Goal: Information Seeking & Learning: Learn about a topic

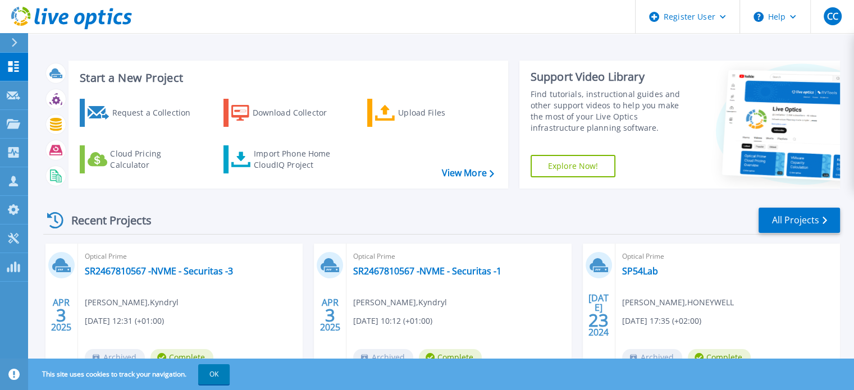
click at [337, 221] on div "Recent Projects All Projects" at bounding box center [441, 221] width 797 height 28
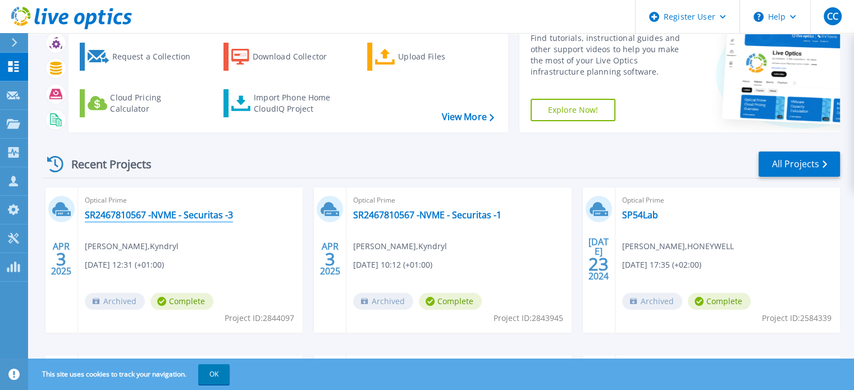
click at [195, 218] on link "SR2467810567 -NVME - Securitas -3" at bounding box center [159, 214] width 148 height 11
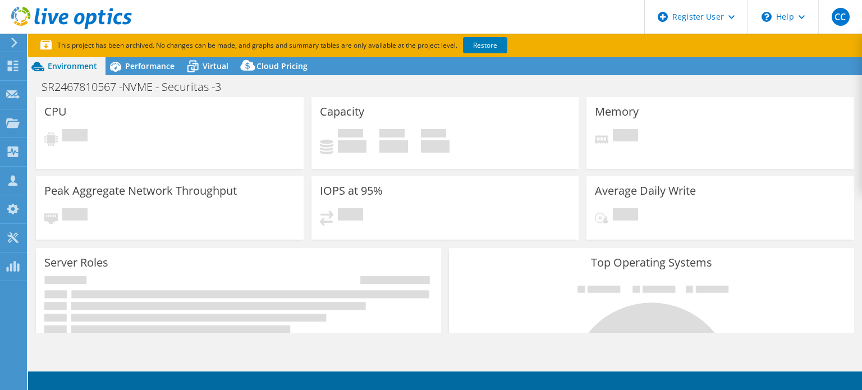
select select "USD"
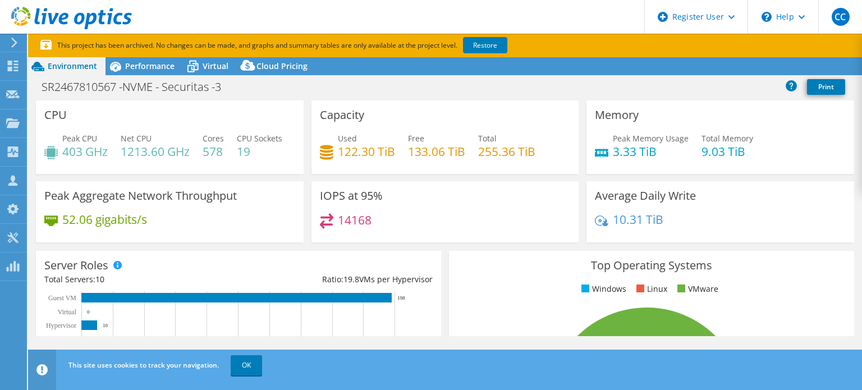
scroll to position [56, 0]
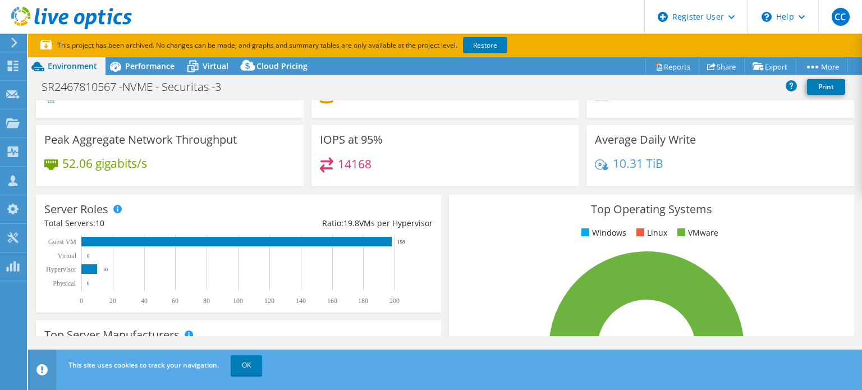
click at [134, 146] on h3 "Peak Aggregate Network Throughput" at bounding box center [140, 140] width 193 height 12
click at [135, 170] on h4 "52.06 gigabits/s" at bounding box center [104, 163] width 85 height 12
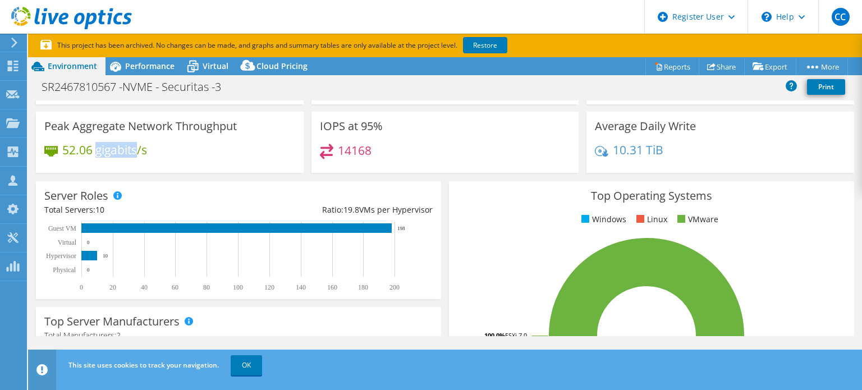
scroll to position [0, 0]
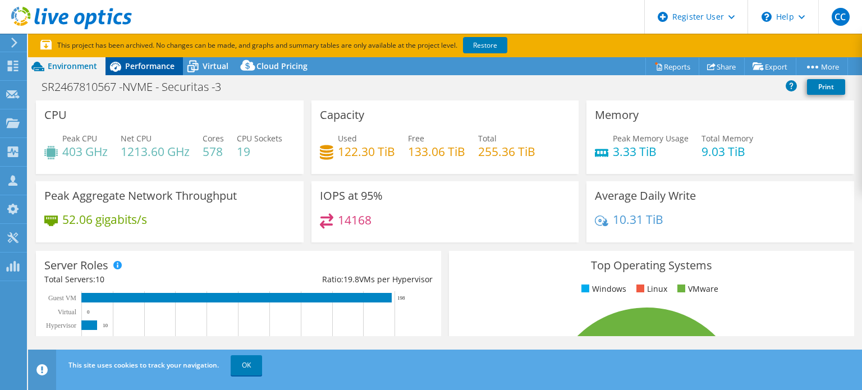
click at [157, 70] on span "Performance" at bounding box center [149, 66] width 49 height 11
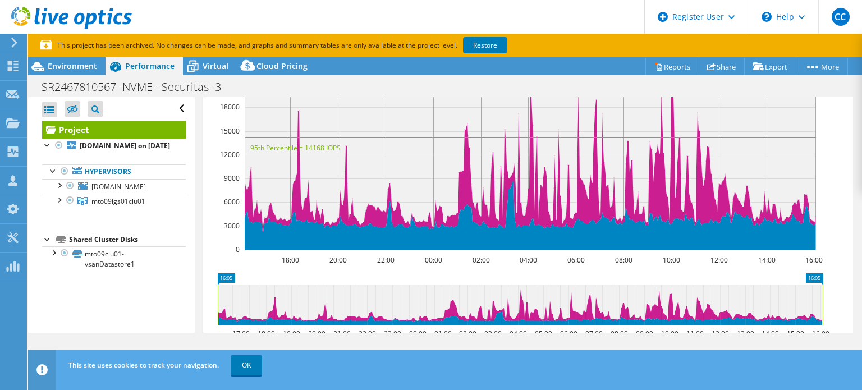
scroll to position [189, 0]
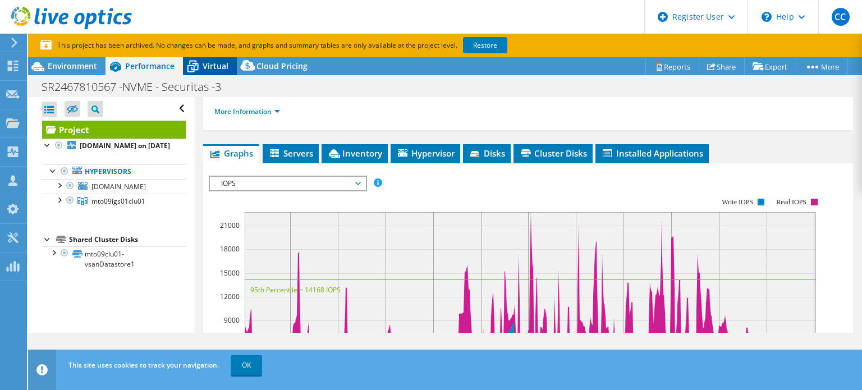
click at [217, 71] on span "Virtual" at bounding box center [216, 66] width 26 height 11
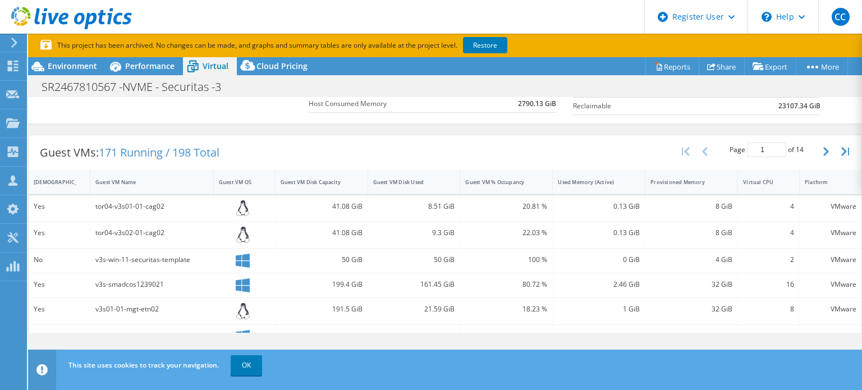
scroll to position [225, 0]
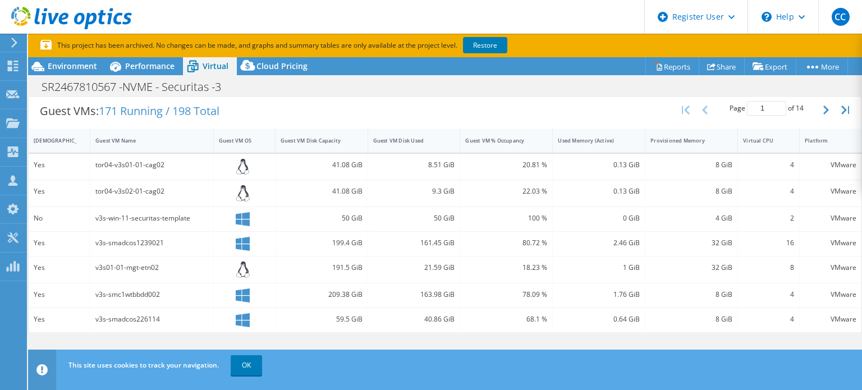
click at [762, 356] on div "This site uses cookies to track your navigation. OK" at bounding box center [466, 365] width 800 height 31
click at [250, 360] on link "OK" at bounding box center [246, 365] width 31 height 20
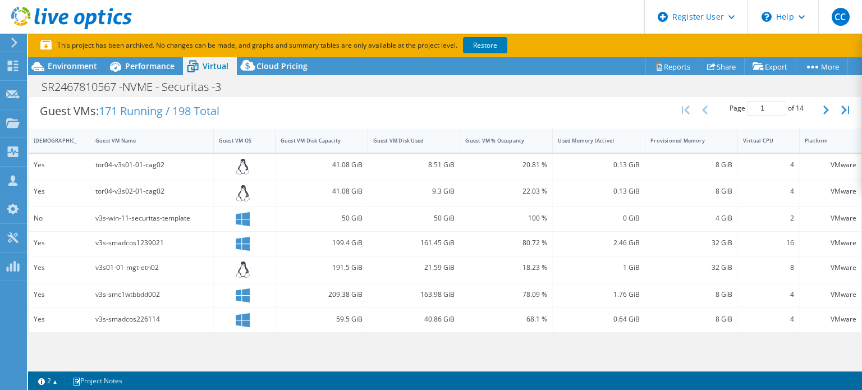
click at [601, 345] on div "Project Actions Project Actions Reports Share Export vSAN ReadyNode Sizer" at bounding box center [445, 235] width 834 height 356
drag, startPoint x: 684, startPoint y: 282, endPoint x: 559, endPoint y: 286, distance: 125.2
click at [559, 286] on div "Yes v3s-smc1wtbbdd002 209.38 GiB 163.98 GiB 78.09 % 1.76 GiB 8 GiB 4 VMware" at bounding box center [445, 295] width 833 height 24
click at [769, 226] on div "2" at bounding box center [769, 219] width 62 height 24
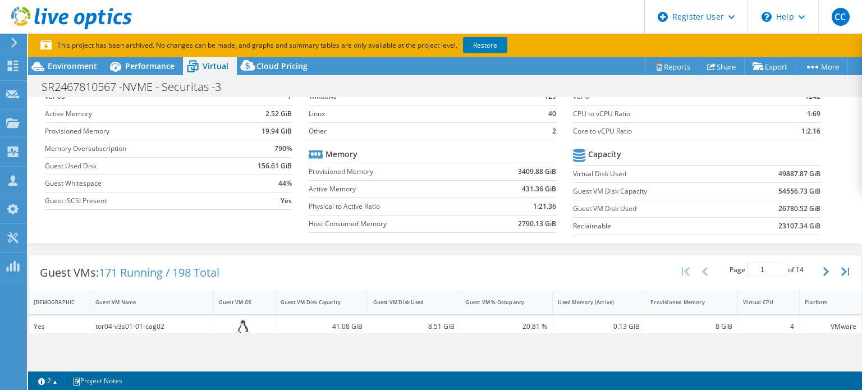
scroll to position [0, 0]
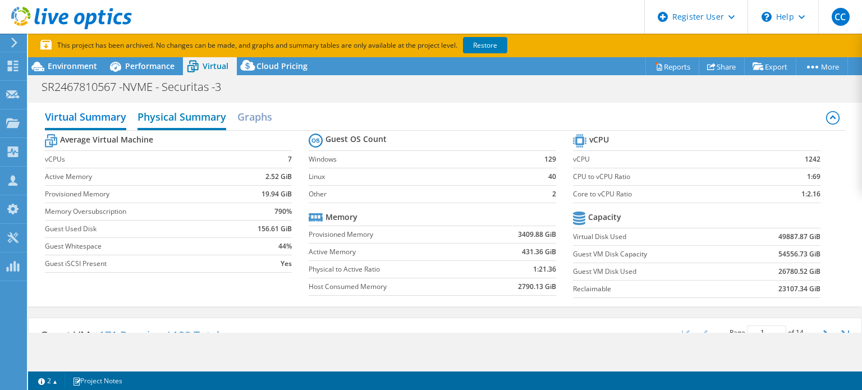
click at [171, 115] on h2 "Physical Summary" at bounding box center [182, 118] width 89 height 25
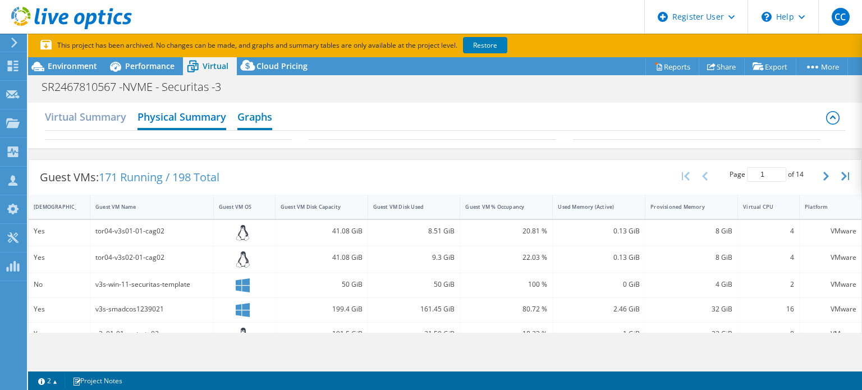
click at [240, 106] on h2 "Graphs" at bounding box center [254, 118] width 35 height 25
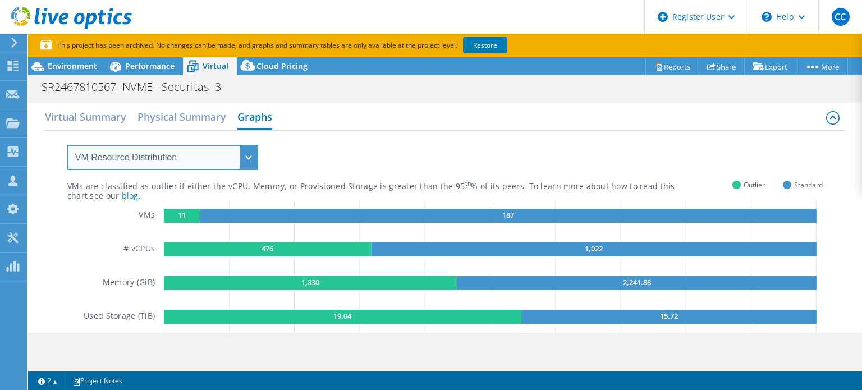
click at [214, 164] on select "VM Resource Distribution Provisioning Contrast Over Provisioning" at bounding box center [162, 157] width 191 height 25
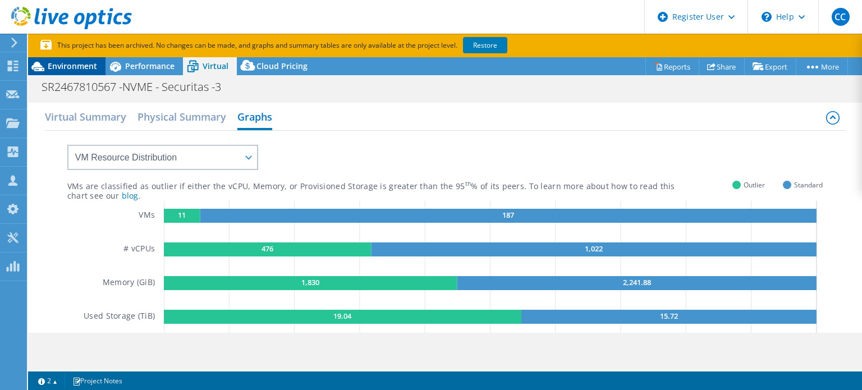
click at [101, 65] on div "Environment" at bounding box center [66, 66] width 77 height 18
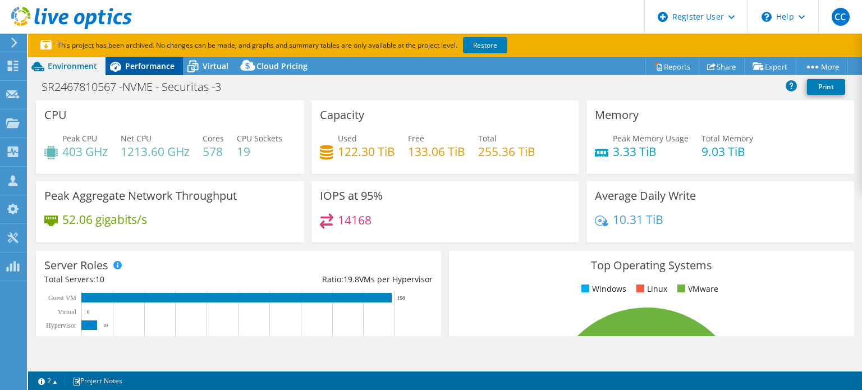
click at [139, 65] on span "Performance" at bounding box center [149, 66] width 49 height 11
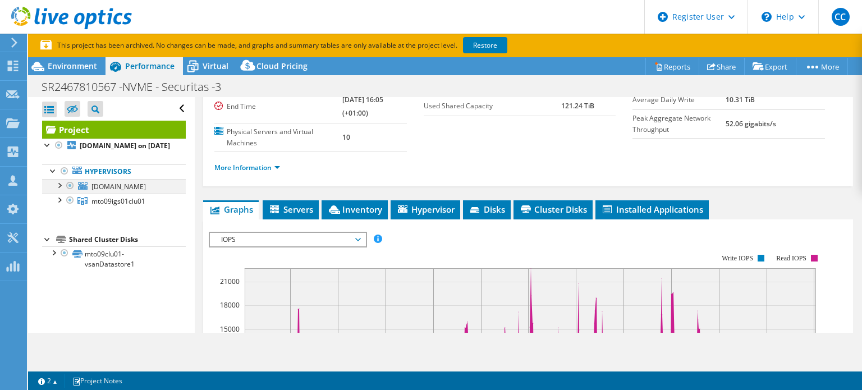
click at [62, 190] on div at bounding box center [58, 184] width 11 height 11
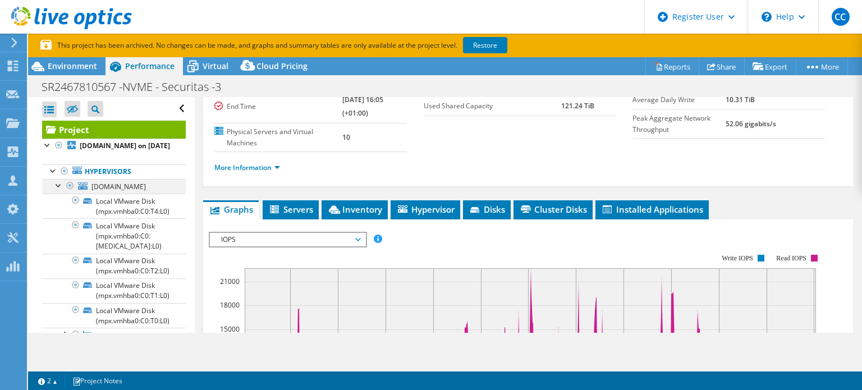
click at [62, 190] on div at bounding box center [58, 184] width 11 height 11
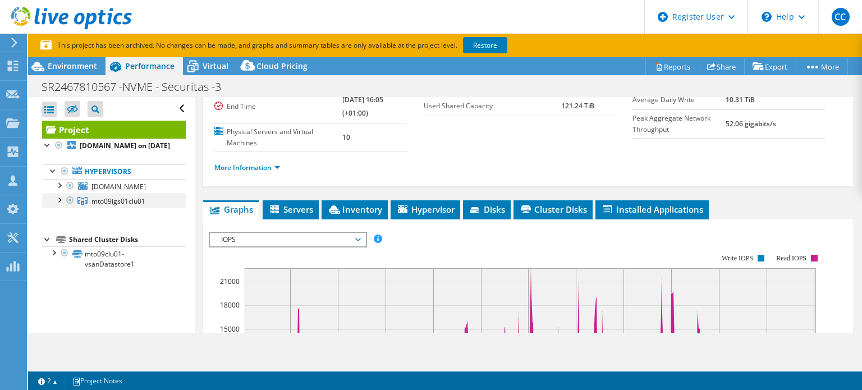
click at [60, 205] on div at bounding box center [58, 199] width 11 height 11
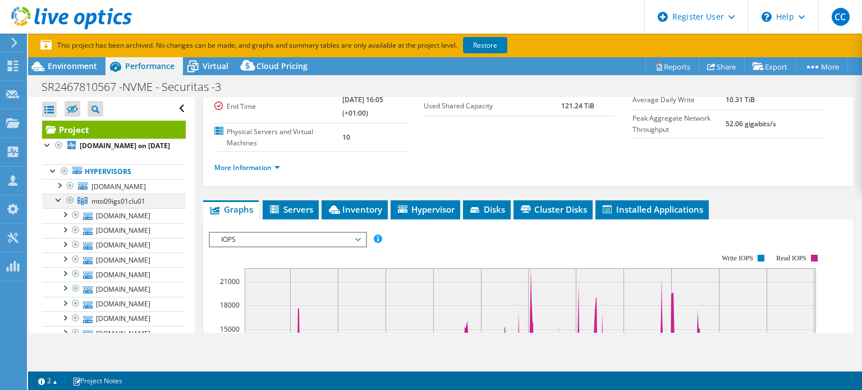
click at [60, 205] on div at bounding box center [58, 199] width 11 height 11
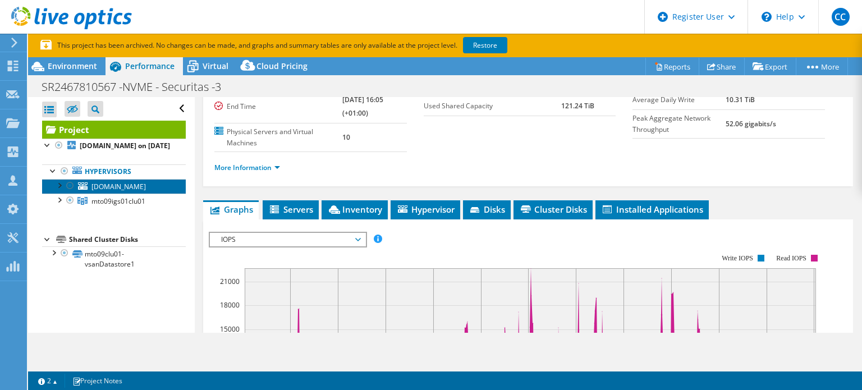
click at [102, 190] on link "[DOMAIN_NAME]" at bounding box center [114, 186] width 144 height 15
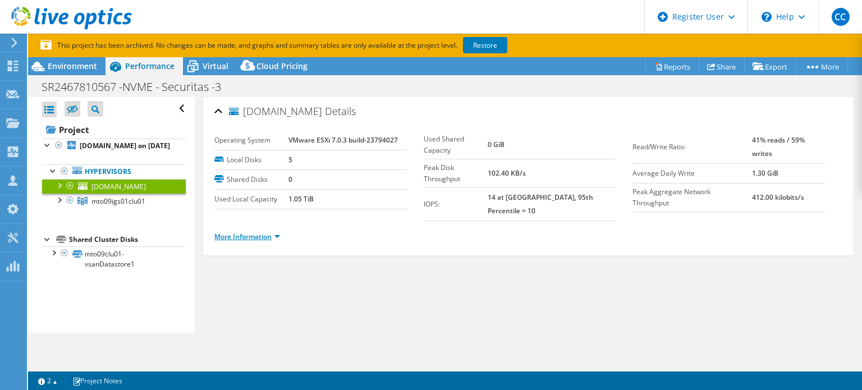
click at [257, 232] on link "More Information" at bounding box center [247, 237] width 66 height 10
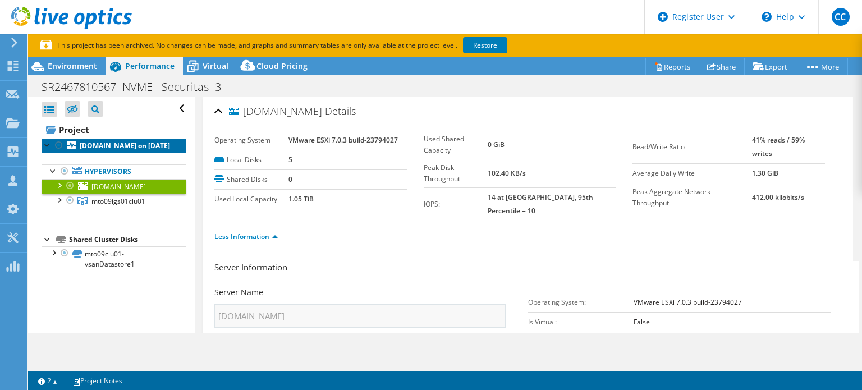
click at [54, 153] on link "[DOMAIN_NAME] on [DATE]" at bounding box center [114, 146] width 144 height 15
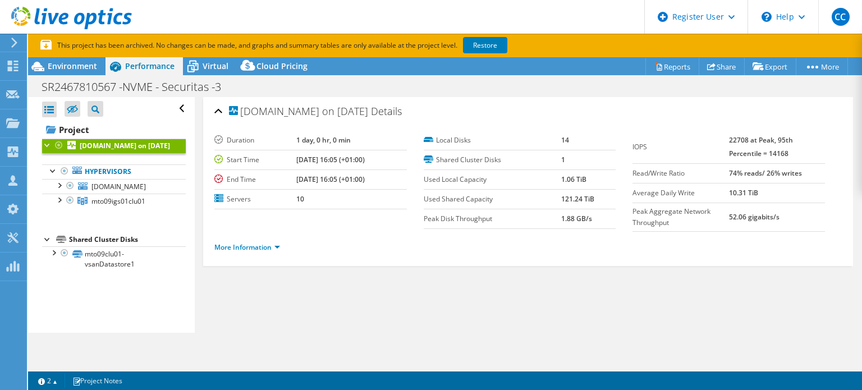
click at [89, 150] on b "[DOMAIN_NAME] on [DATE]" at bounding box center [125, 146] width 90 height 10
click at [276, 243] on link "More Information" at bounding box center [247, 248] width 66 height 10
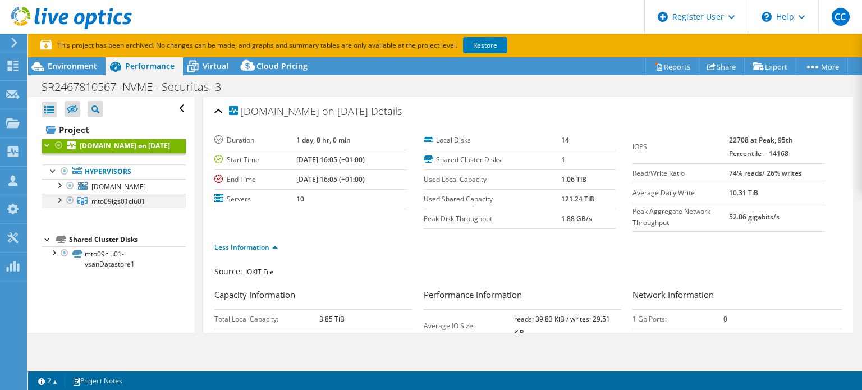
click at [60, 204] on div at bounding box center [58, 199] width 11 height 11
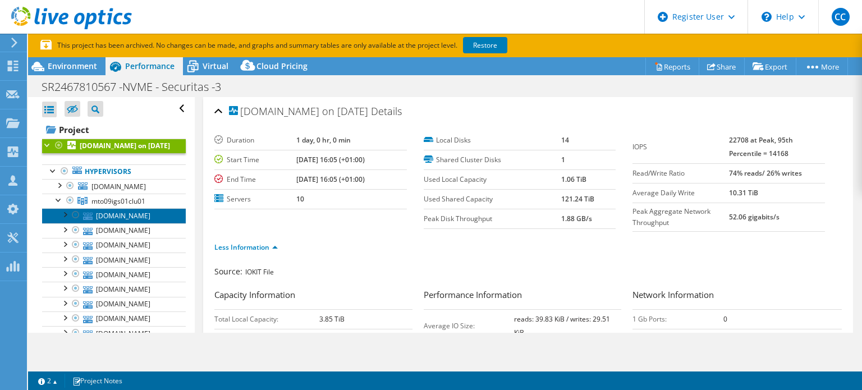
click at [112, 222] on link "[DOMAIN_NAME]" at bounding box center [114, 215] width 144 height 15
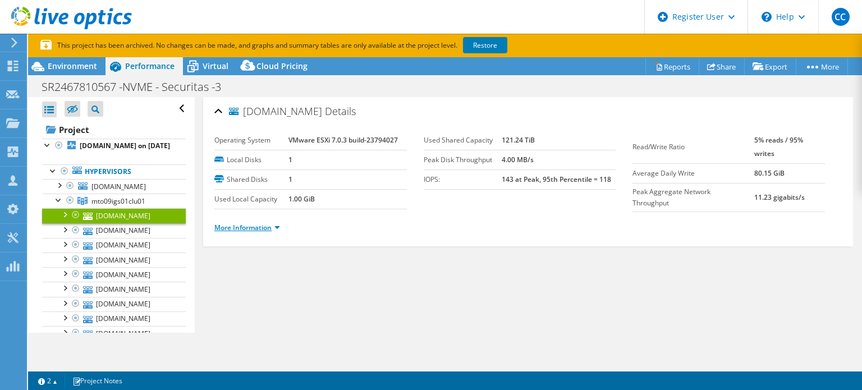
click at [265, 229] on link "More Information" at bounding box center [247, 228] width 66 height 10
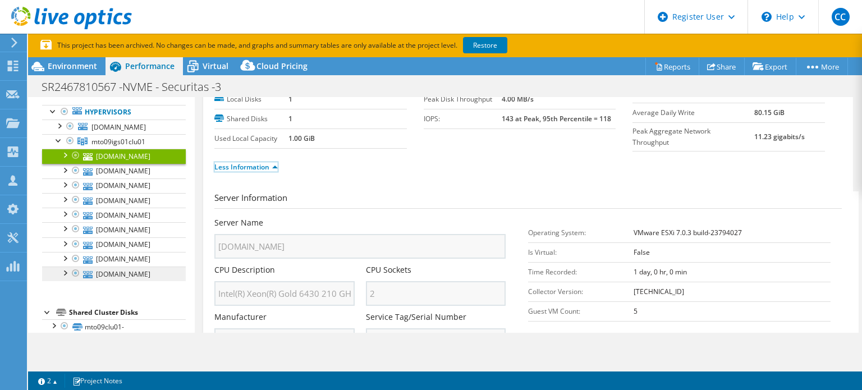
scroll to position [93, 0]
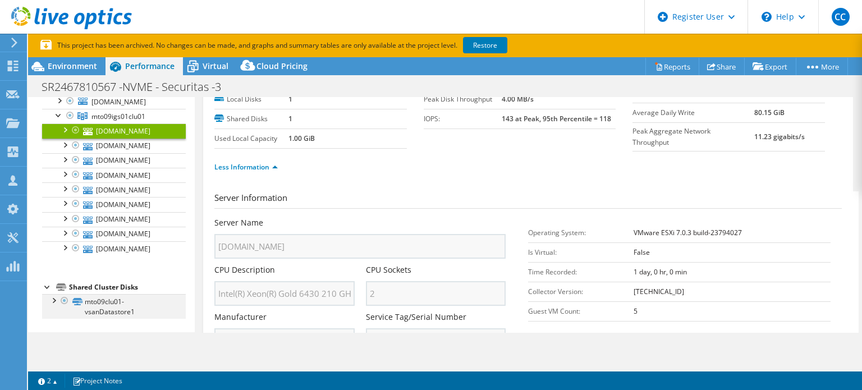
click at [53, 300] on div at bounding box center [53, 299] width 11 height 11
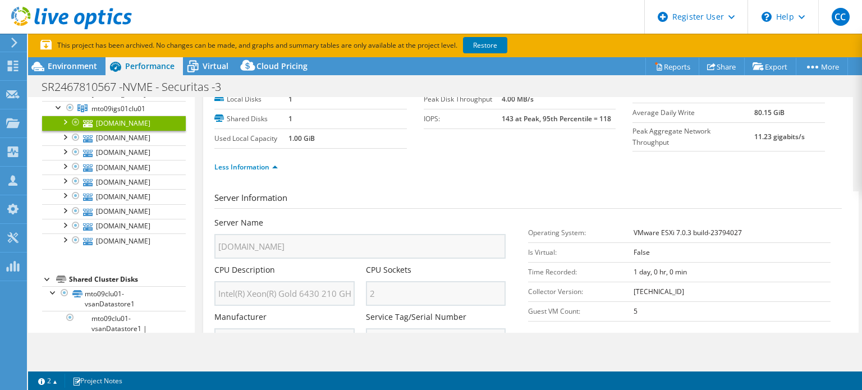
scroll to position [261, 0]
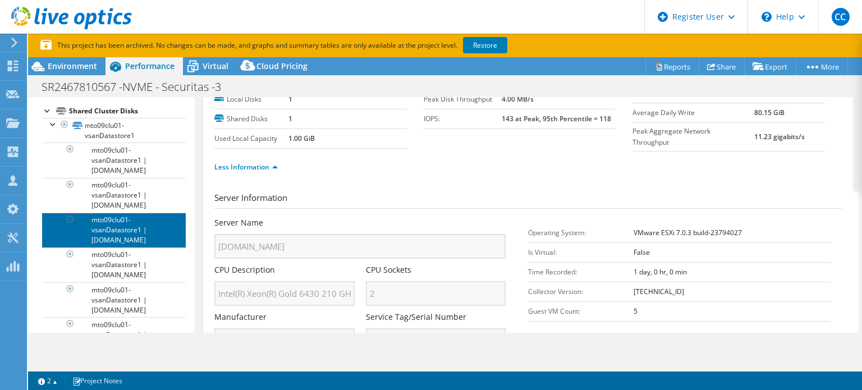
click at [123, 230] on link "mto09clu01-vsanDatastore1 | [DOMAIN_NAME]" at bounding box center [114, 230] width 144 height 35
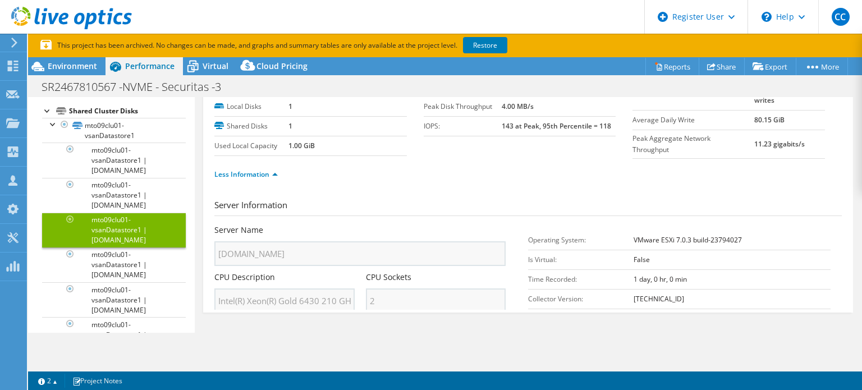
scroll to position [0, 0]
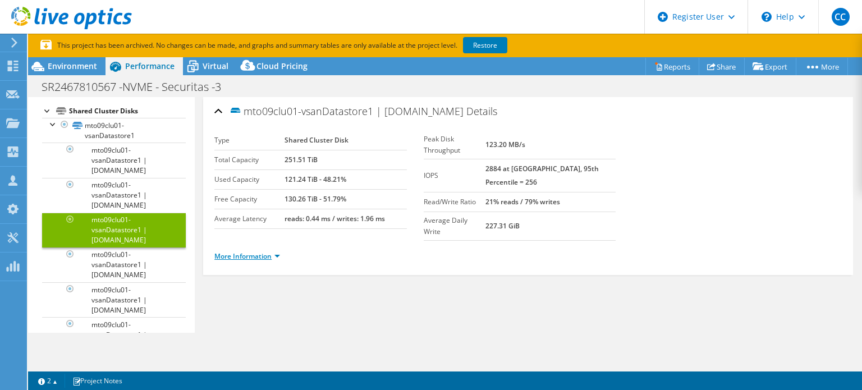
click at [240, 251] on link "More Information" at bounding box center [247, 256] width 66 height 10
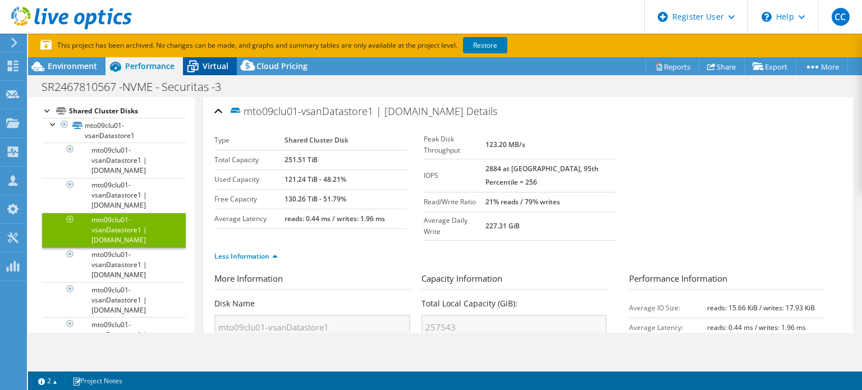
click at [215, 62] on span "Virtual" at bounding box center [216, 66] width 26 height 11
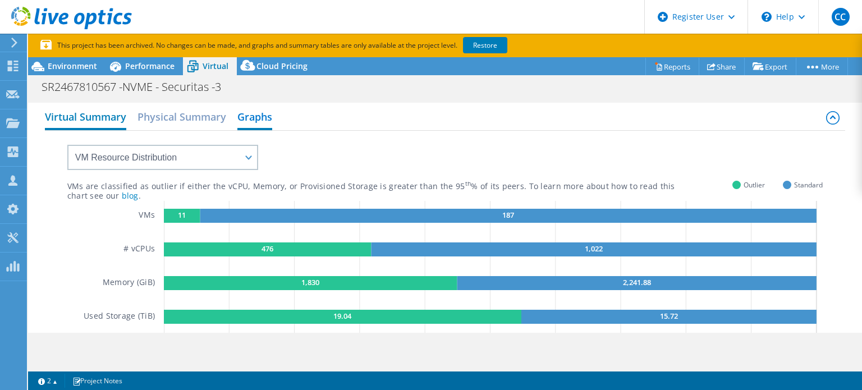
click at [106, 113] on h2 "Virtual Summary" at bounding box center [85, 118] width 81 height 25
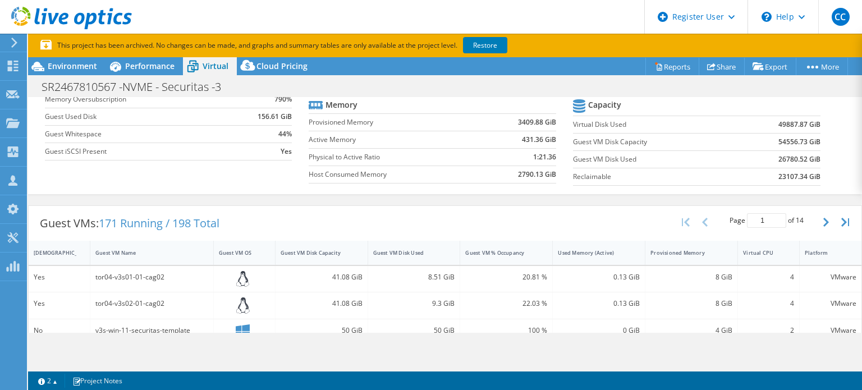
scroll to position [168, 0]
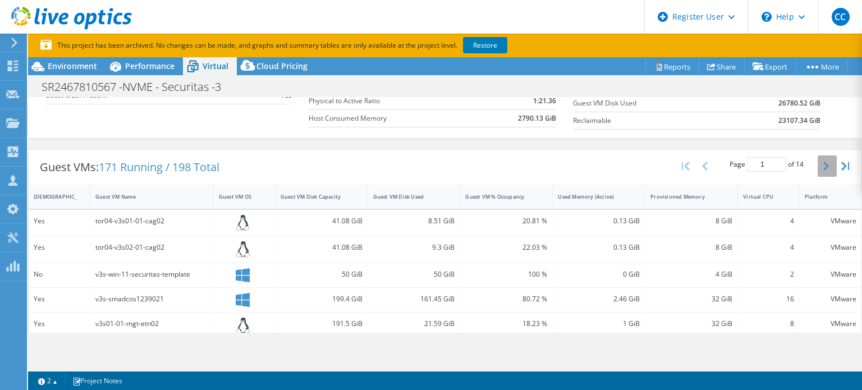
click at [824, 166] on icon "button" at bounding box center [827, 166] width 6 height 9
type input "2"
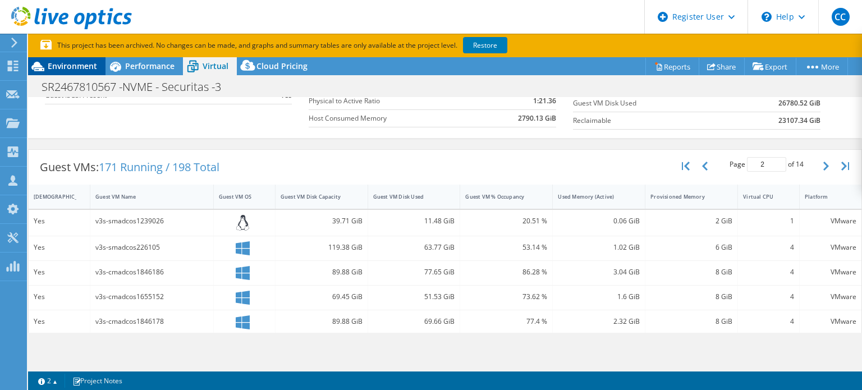
click at [60, 71] on span "Environment" at bounding box center [72, 66] width 49 height 11
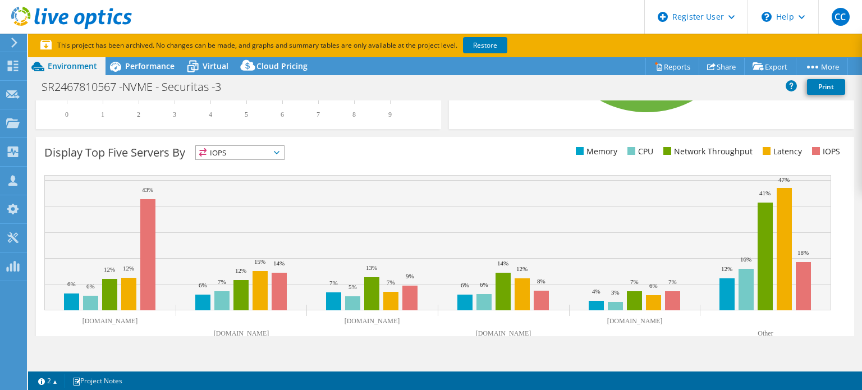
scroll to position [449, 0]
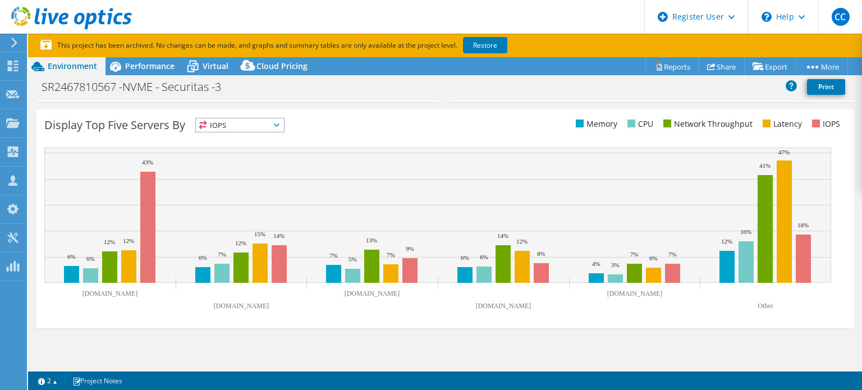
click at [220, 125] on span "IOPS" at bounding box center [240, 124] width 88 height 13
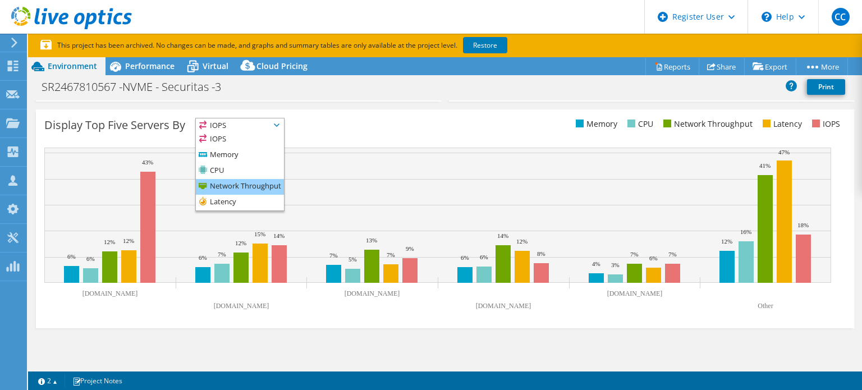
click at [231, 179] on li "Network Throughput" at bounding box center [240, 187] width 88 height 16
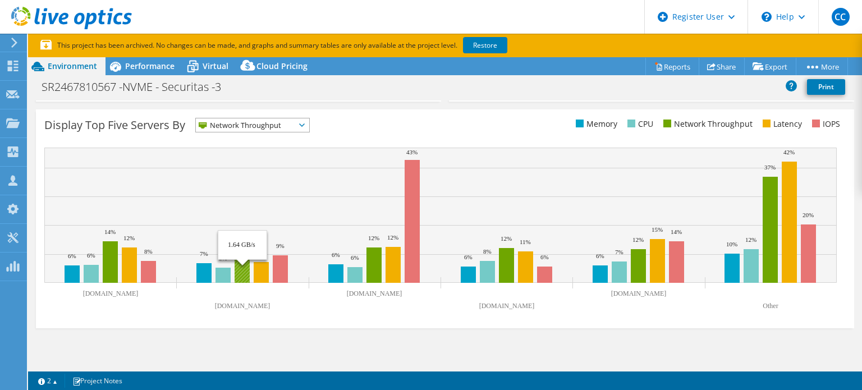
click at [243, 278] on rect at bounding box center [242, 264] width 15 height 36
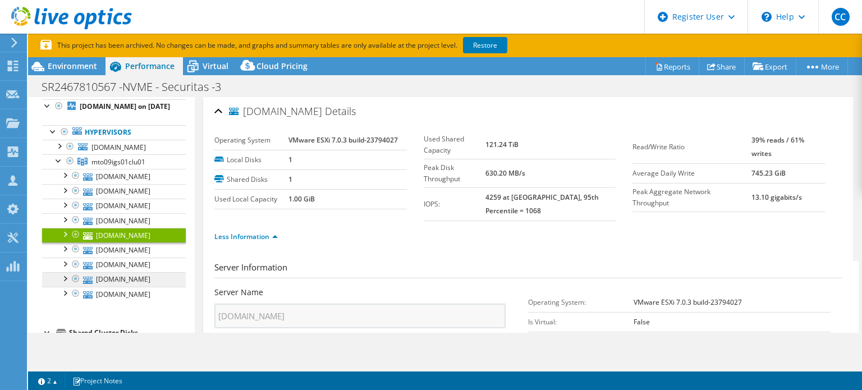
scroll to position [56, 0]
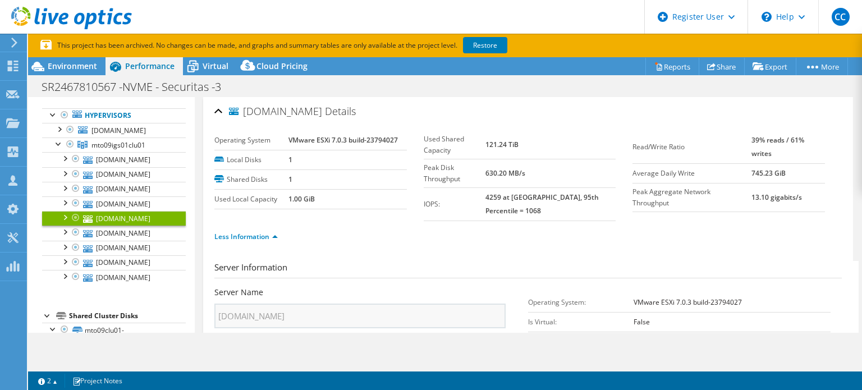
click at [65, 222] on div at bounding box center [64, 216] width 11 height 11
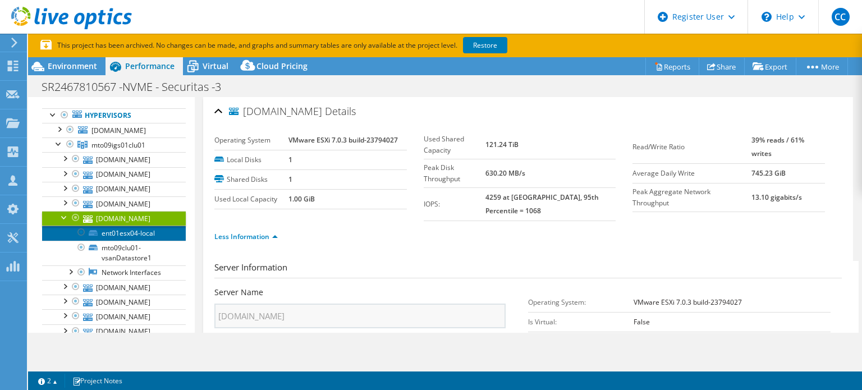
click at [108, 240] on link "ent01esx04-local" at bounding box center [114, 233] width 144 height 15
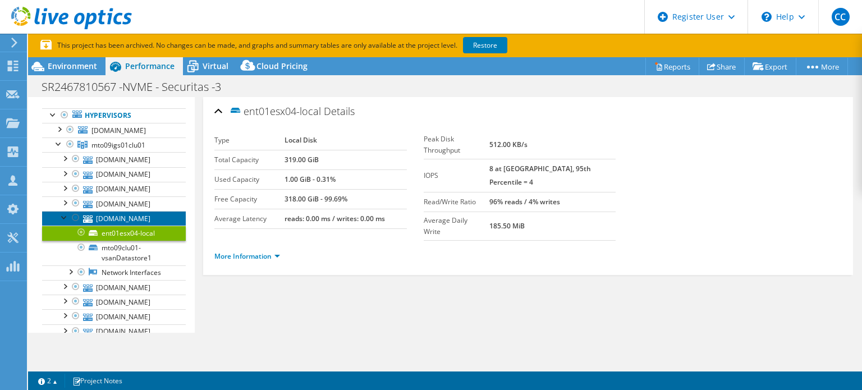
click at [112, 226] on link "[DOMAIN_NAME]" at bounding box center [114, 218] width 144 height 15
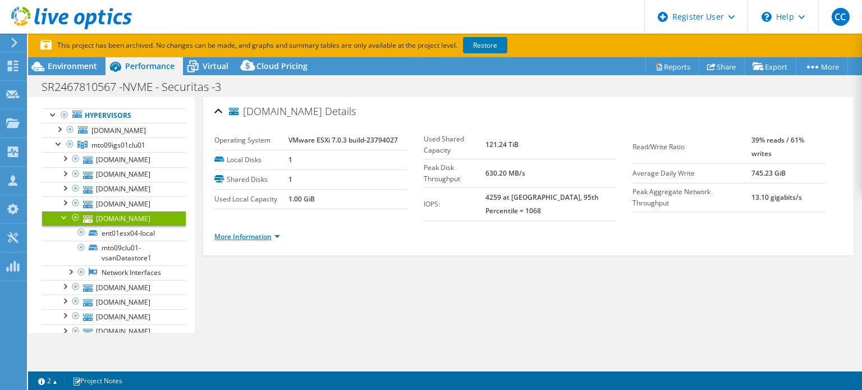
click at [260, 232] on link "More Information" at bounding box center [247, 237] width 66 height 10
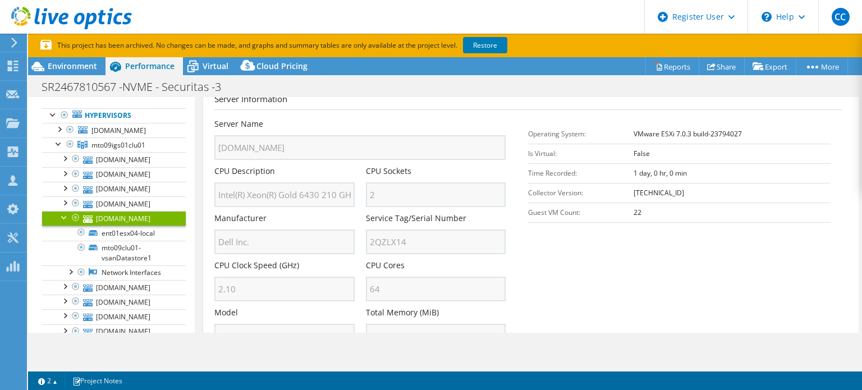
scroll to position [0, 0]
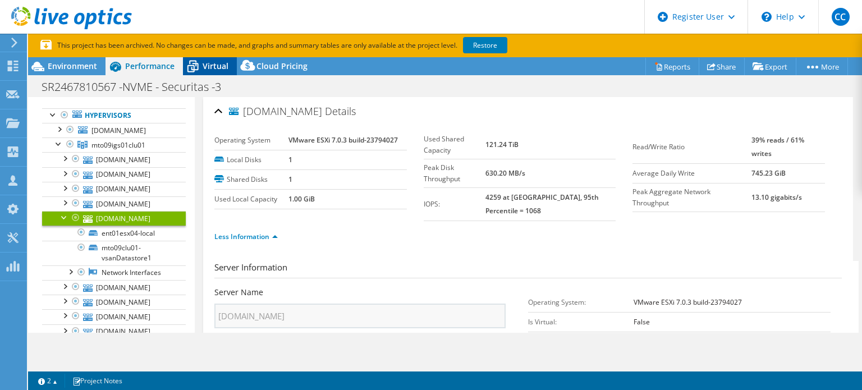
click at [225, 68] on span "Virtual" at bounding box center [216, 66] width 26 height 11
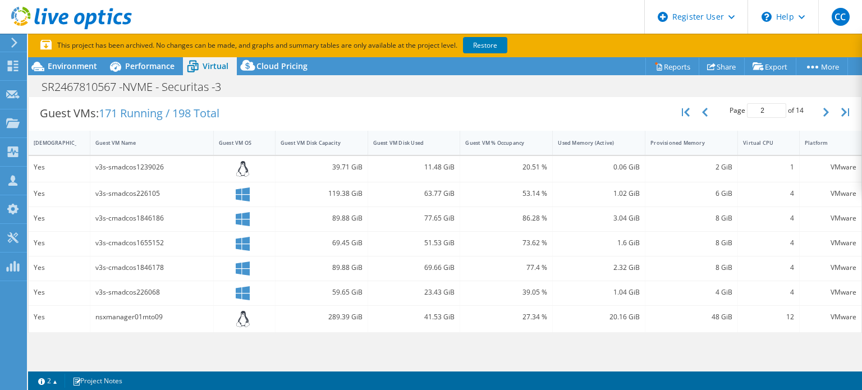
scroll to position [225, 0]
click at [137, 166] on div "v3s-smadcos1239026" at bounding box center [151, 165] width 113 height 12
click at [85, 161] on div "Yes" at bounding box center [60, 167] width 62 height 26
click at [157, 164] on div "v3s-smadcos1239026" at bounding box center [151, 165] width 113 height 12
click at [48, 13] on icon at bounding box center [71, 18] width 121 height 23
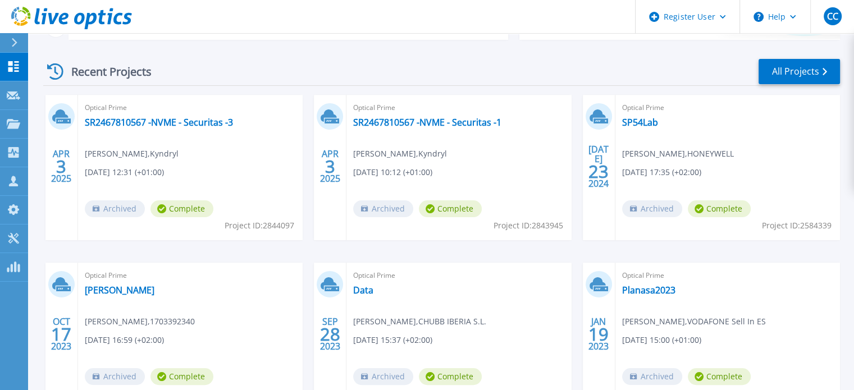
scroll to position [168, 0]
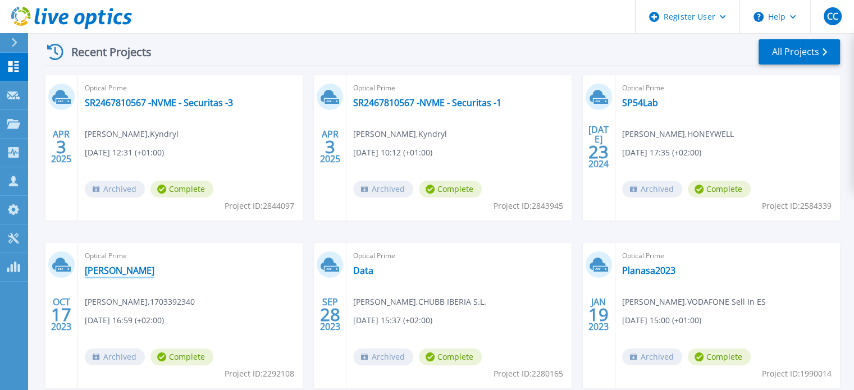
click at [92, 273] on link "Pelayo" at bounding box center [120, 270] width 70 height 11
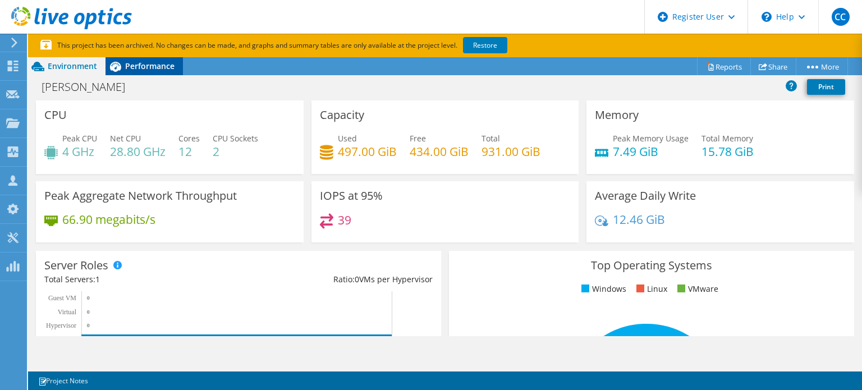
click at [163, 63] on span "Performance" at bounding box center [149, 66] width 49 height 11
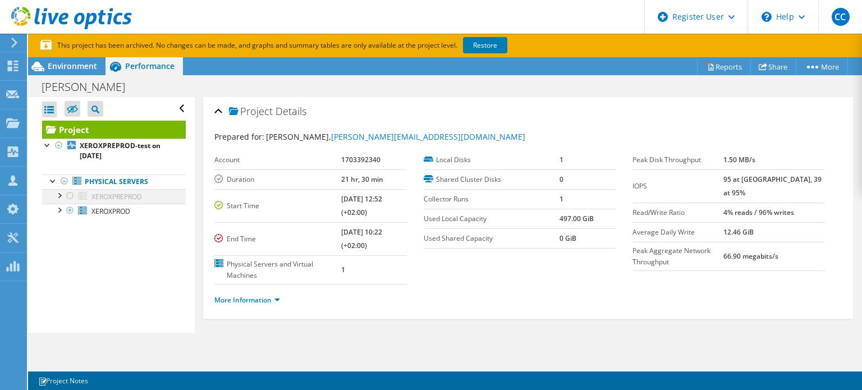
click at [74, 197] on div at bounding box center [70, 195] width 11 height 13
click at [65, 195] on div at bounding box center [70, 195] width 11 height 13
click at [72, 195] on div at bounding box center [70, 195] width 11 height 13
click at [54, 181] on div at bounding box center [53, 180] width 11 height 11
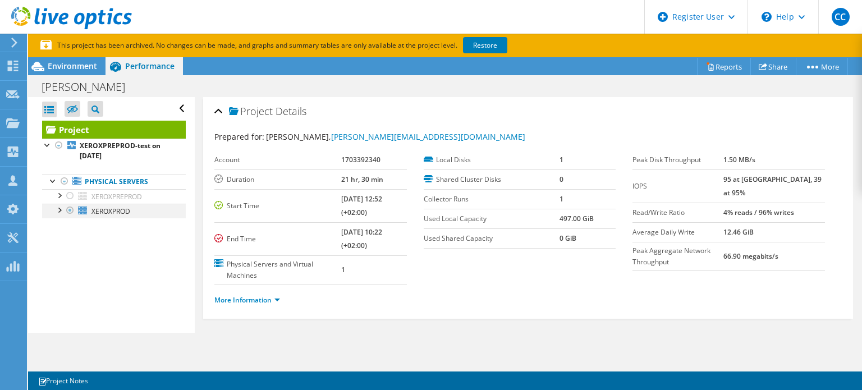
click at [65, 211] on div at bounding box center [70, 210] width 11 height 13
click at [61, 209] on div at bounding box center [58, 209] width 11 height 11
click at [107, 221] on link "0 C: E:" at bounding box center [114, 225] width 144 height 15
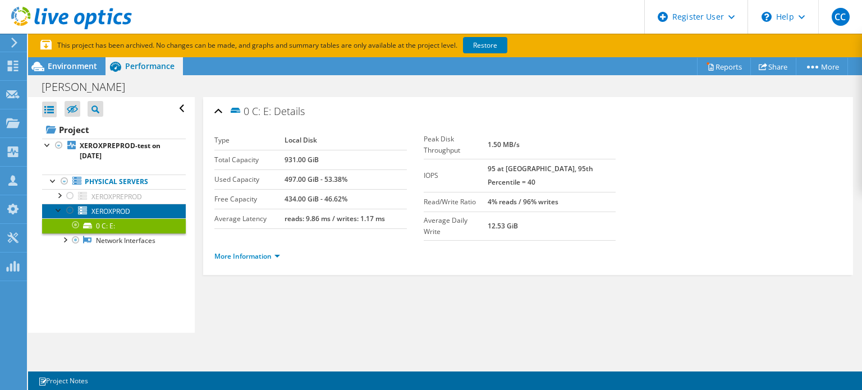
click at [109, 210] on span "XEROXPROD" at bounding box center [111, 212] width 39 height 10
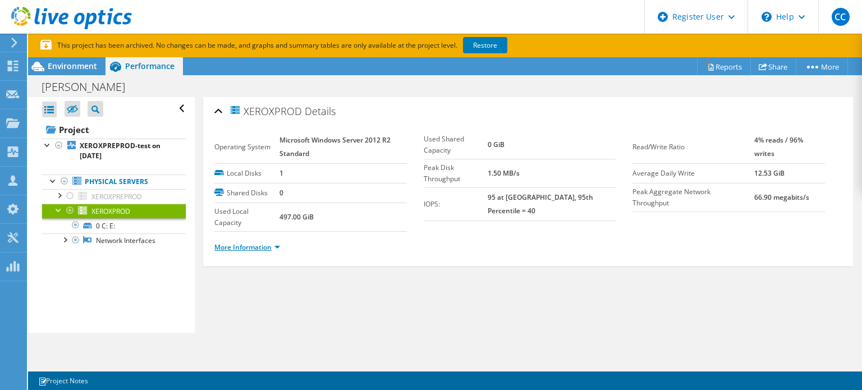
click at [269, 243] on link "More Information" at bounding box center [247, 248] width 66 height 10
